Goal: Transaction & Acquisition: Purchase product/service

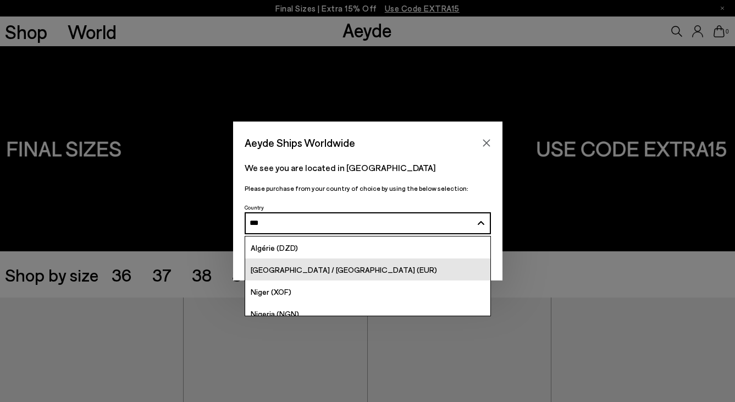
type input "***"
click at [339, 269] on span "[GEOGRAPHIC_DATA] / [GEOGRAPHIC_DATA] (EUR)" at bounding box center [344, 269] width 186 height 9
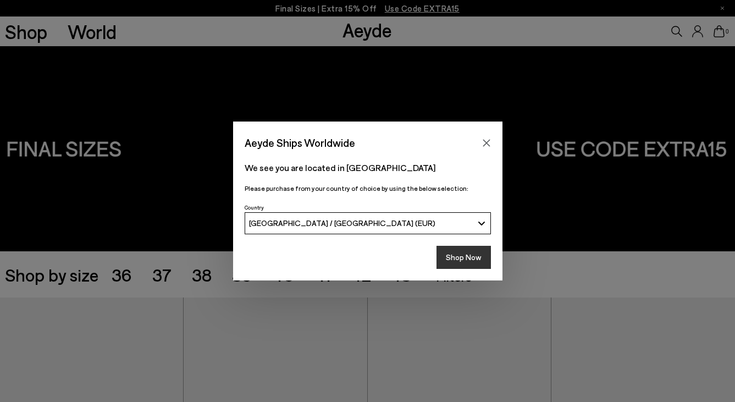
click at [454, 258] on button "Shop Now" at bounding box center [464, 257] width 54 height 23
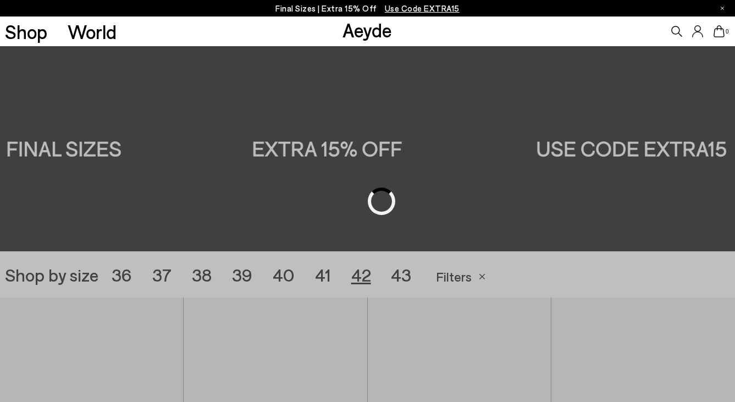
scroll to position [205, 0]
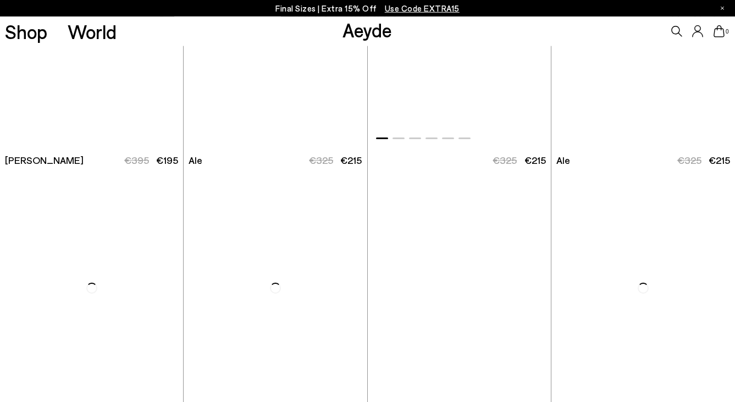
scroll to position [1621, 0]
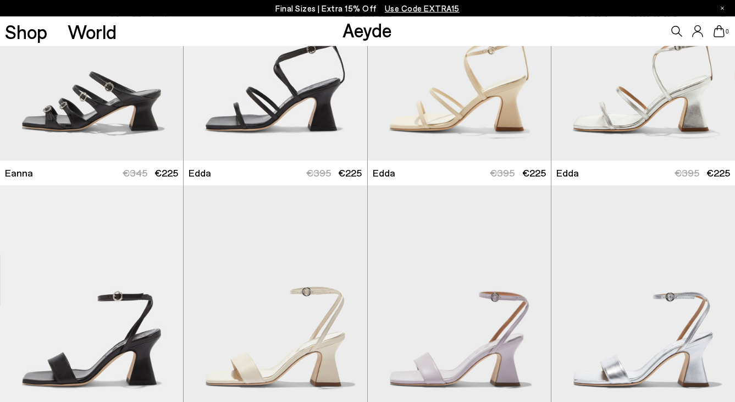
scroll to position [2354, 0]
